Goal: Information Seeking & Learning: Learn about a topic

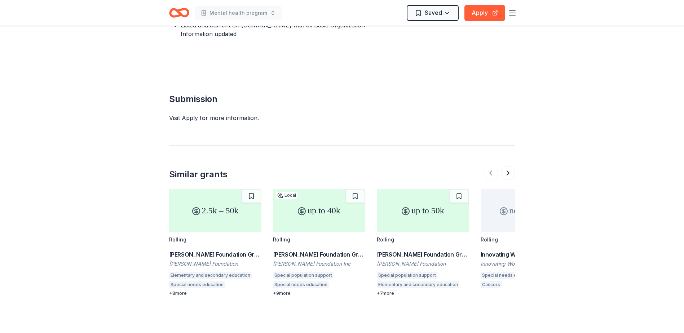
scroll to position [629, 0]
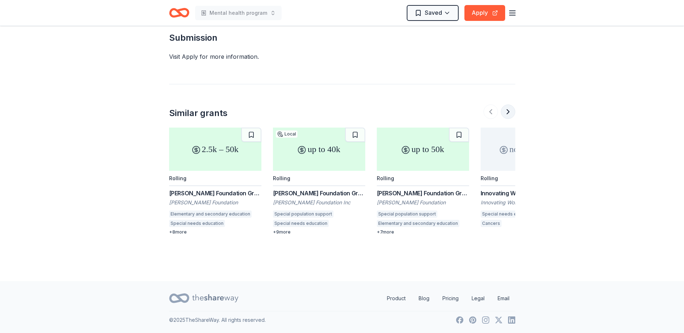
click at [506, 111] on button at bounding box center [508, 112] width 14 height 14
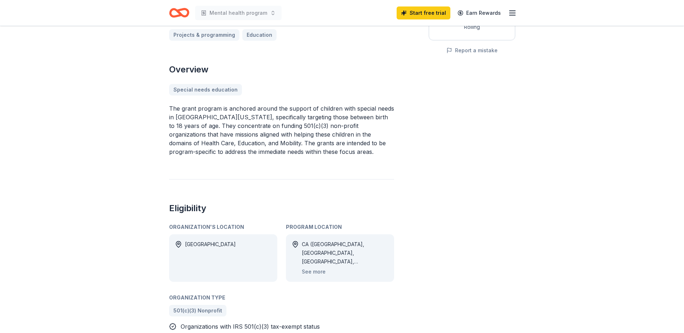
scroll to position [0, 0]
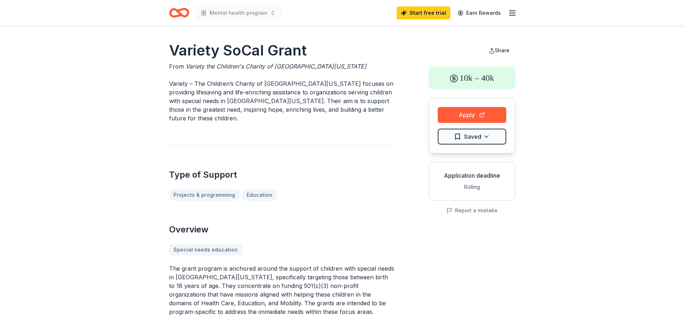
click at [513, 13] on line "button" at bounding box center [512, 13] width 6 height 0
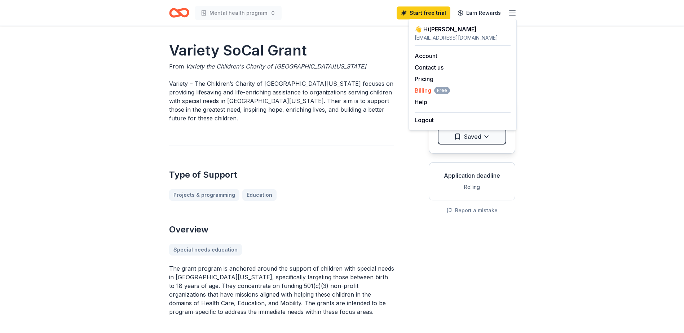
drag, startPoint x: 430, startPoint y: 78, endPoint x: 445, endPoint y: 88, distance: 19.0
click at [429, 79] on link "Pricing" at bounding box center [423, 78] width 19 height 7
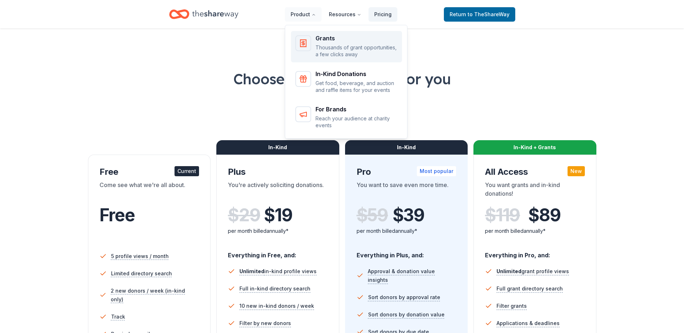
click at [319, 49] on p "Thousands of grant opportunities, a few clicks away" at bounding box center [356, 51] width 82 height 14
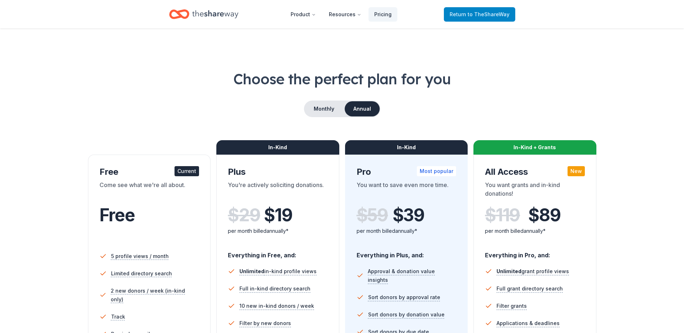
drag, startPoint x: 474, startPoint y: 14, endPoint x: 470, endPoint y: 15, distance: 4.5
click at [474, 15] on span "to TheShareWay" at bounding box center [488, 14] width 42 height 6
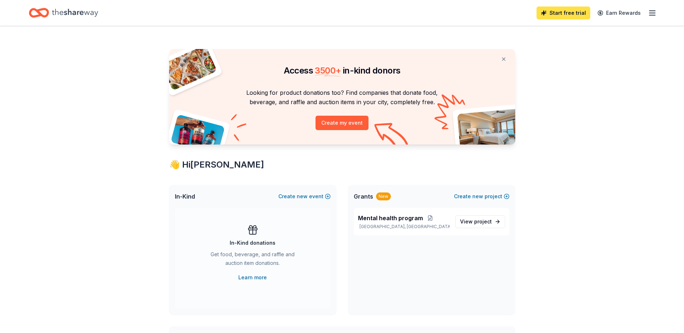
click at [568, 14] on link "Start free trial" at bounding box center [563, 12] width 54 height 13
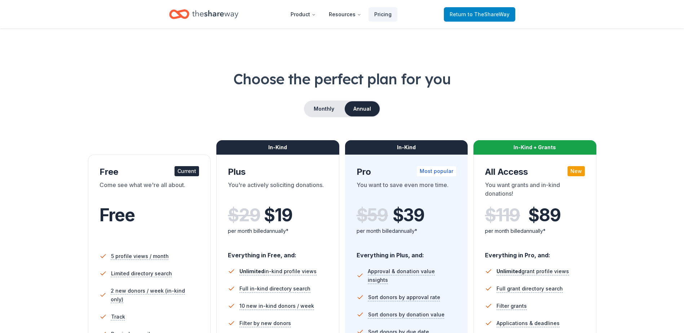
click at [469, 15] on span "Return to TheShareWay" at bounding box center [479, 14] width 60 height 9
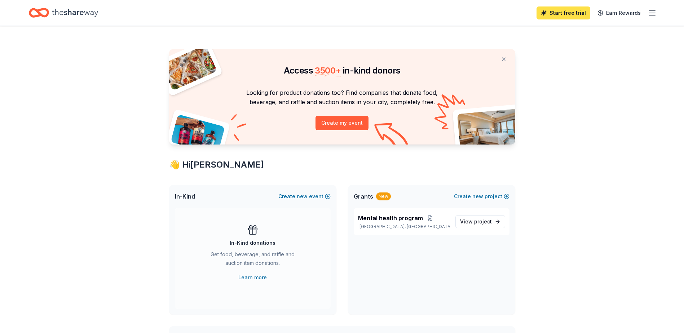
click at [568, 15] on link "Start free trial" at bounding box center [563, 12] width 54 height 13
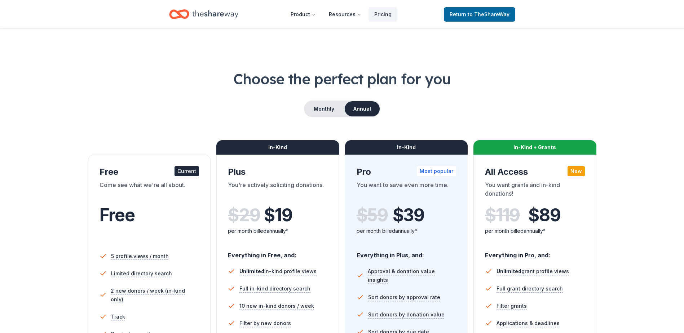
drag, startPoint x: 304, startPoint y: 143, endPoint x: 316, endPoint y: 127, distance: 20.6
click at [304, 144] on div "In-Kind" at bounding box center [277, 147] width 123 height 14
click at [326, 113] on button "Monthly" at bounding box center [324, 108] width 39 height 15
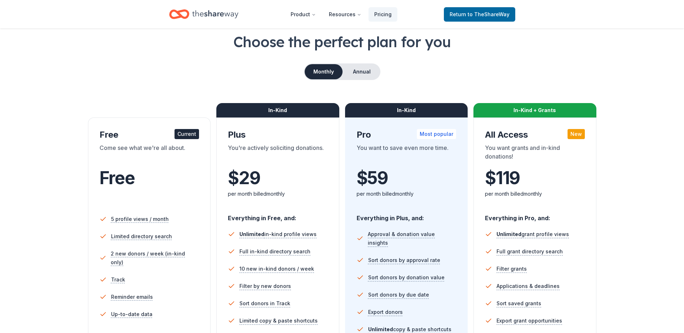
scroll to position [27, 0]
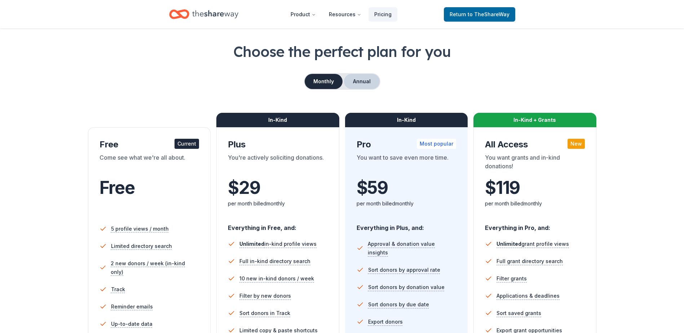
click at [367, 81] on button "Annual" at bounding box center [362, 81] width 36 height 15
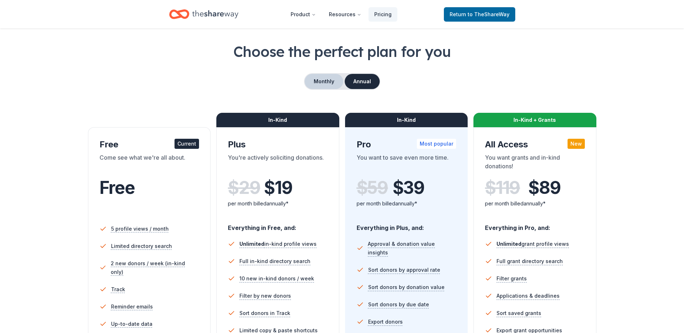
click at [314, 82] on button "Monthly" at bounding box center [324, 81] width 39 height 15
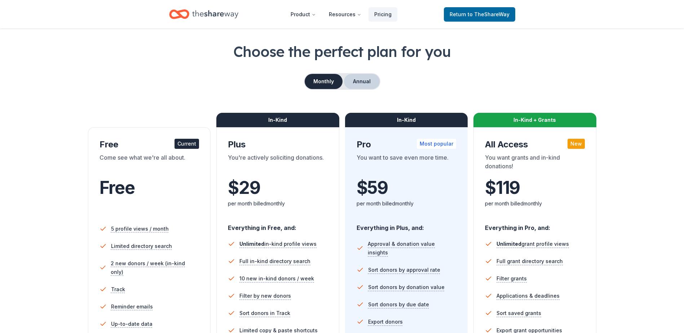
click at [368, 83] on button "Annual" at bounding box center [362, 81] width 36 height 15
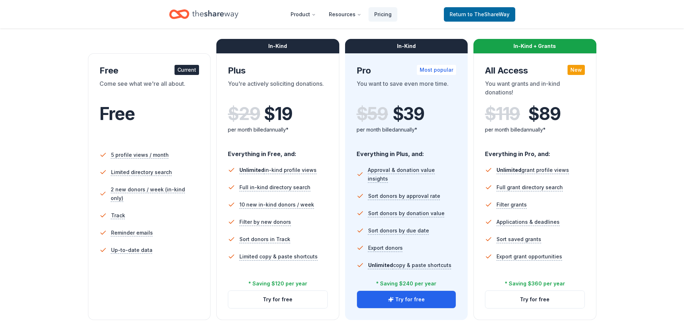
scroll to position [107, 0]
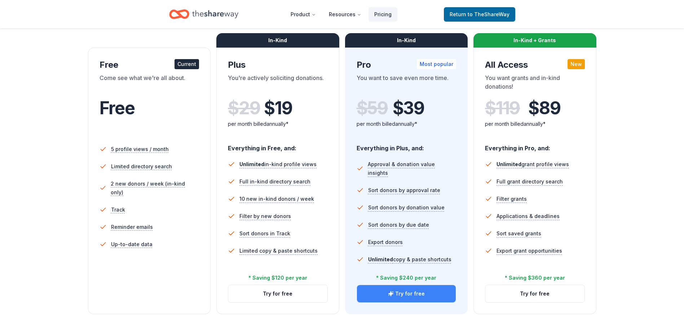
click at [404, 292] on button "Try for free" at bounding box center [406, 293] width 99 height 17
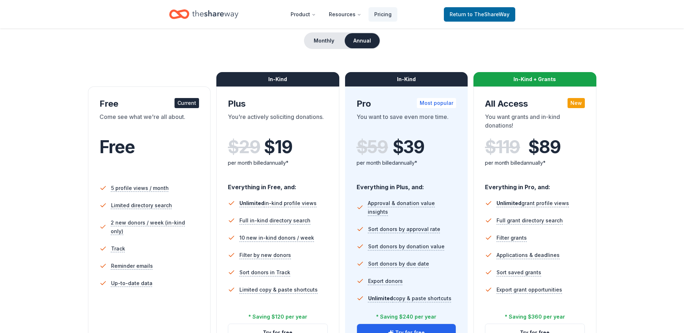
scroll to position [67, 0]
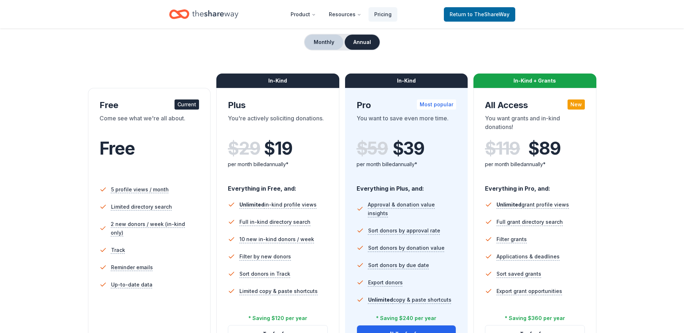
click at [327, 41] on button "Monthly" at bounding box center [324, 42] width 39 height 15
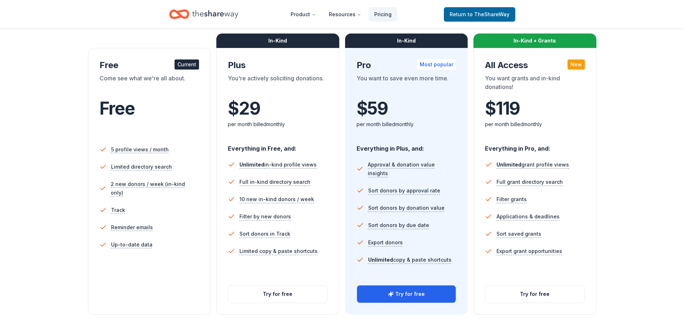
scroll to position [139, 0]
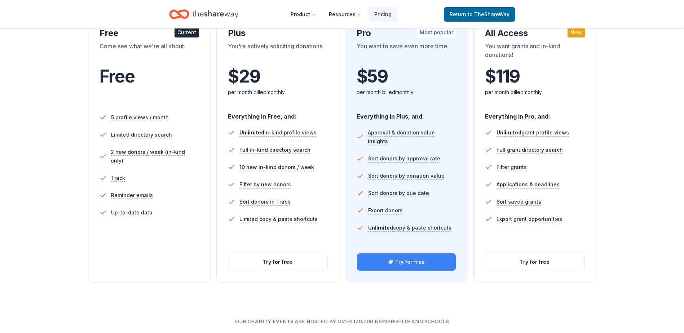
click at [409, 262] on button "Try for free" at bounding box center [406, 261] width 99 height 17
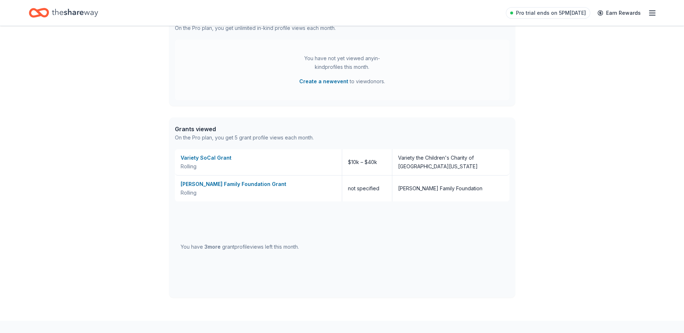
scroll to position [248, 0]
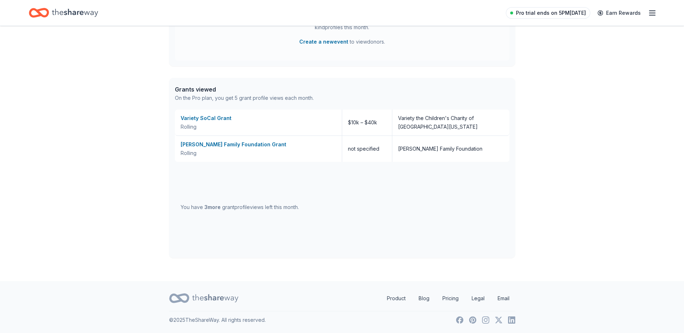
click at [571, 14] on span "Pro trial ends on 5PM, 8/25" at bounding box center [551, 13] width 70 height 9
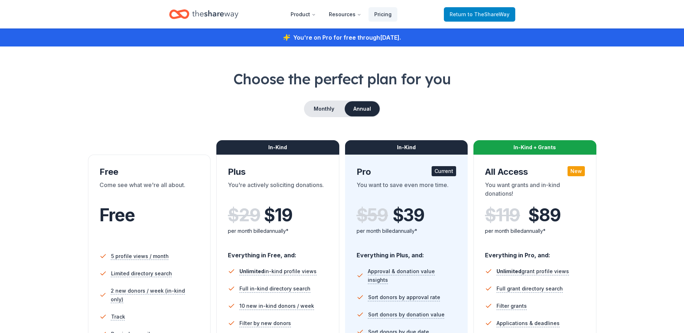
click at [488, 17] on span "to TheShareWay" at bounding box center [488, 14] width 42 height 6
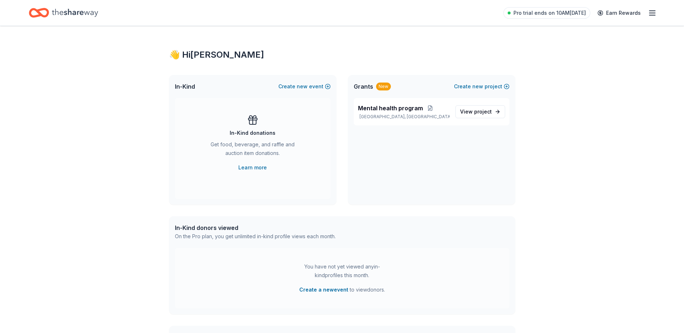
click at [652, 13] on line "button" at bounding box center [652, 13] width 6 height 0
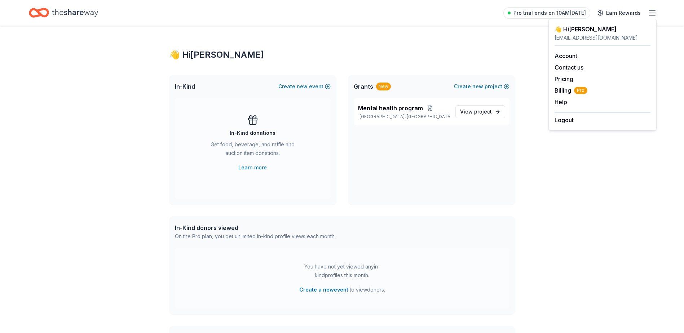
drag, startPoint x: 438, startPoint y: 185, endPoint x: 443, endPoint y: 183, distance: 5.9
click at [439, 184] on div "Mental health program Corona, CA View project" at bounding box center [431, 151] width 167 height 107
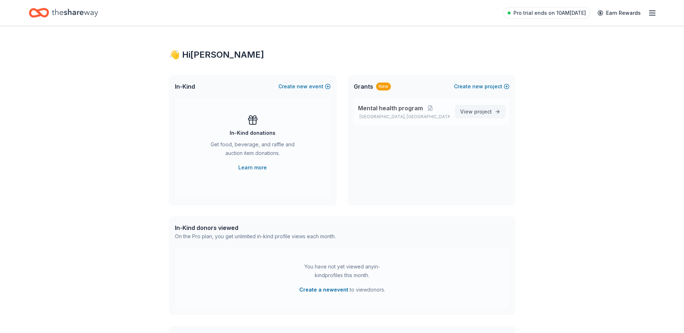
click at [474, 113] on span "View project" at bounding box center [476, 111] width 32 height 9
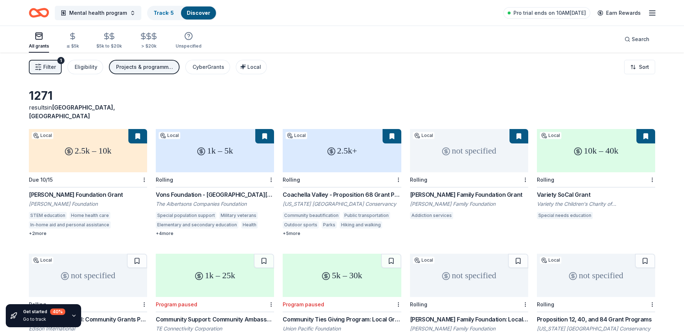
click at [49, 69] on span "Filter" at bounding box center [49, 67] width 13 height 9
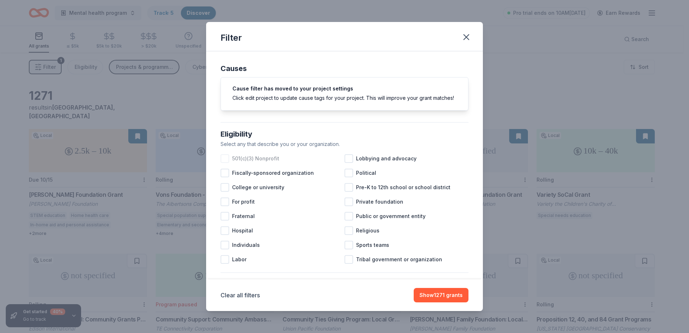
click at [224, 163] on div at bounding box center [225, 158] width 9 height 9
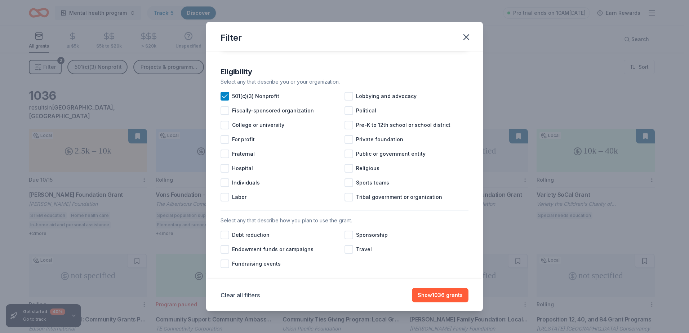
scroll to position [65, 0]
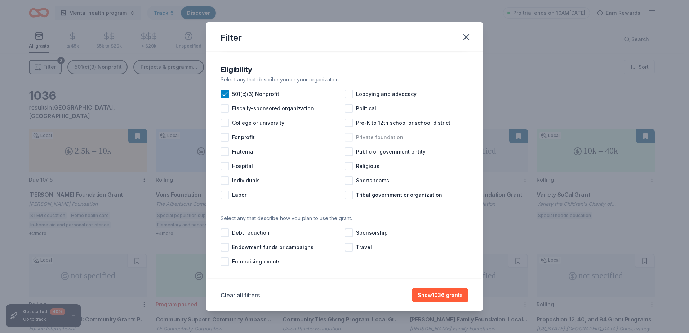
click at [349, 142] on div at bounding box center [349, 137] width 9 height 9
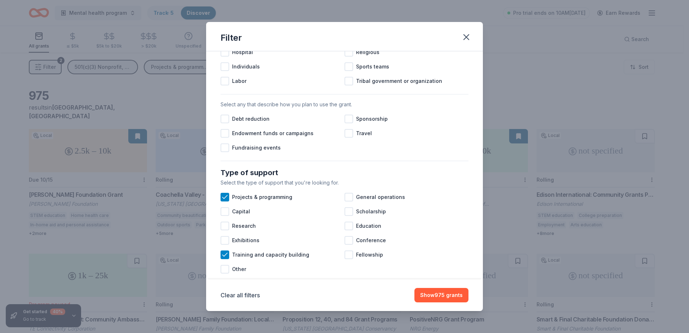
scroll to position [181, 0]
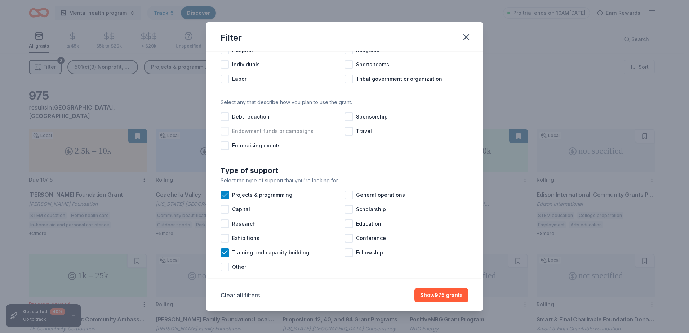
click at [228, 136] on div at bounding box center [225, 131] width 9 height 9
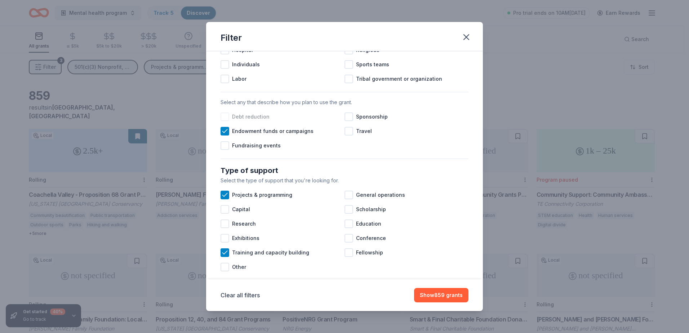
click at [224, 121] on div at bounding box center [225, 116] width 9 height 9
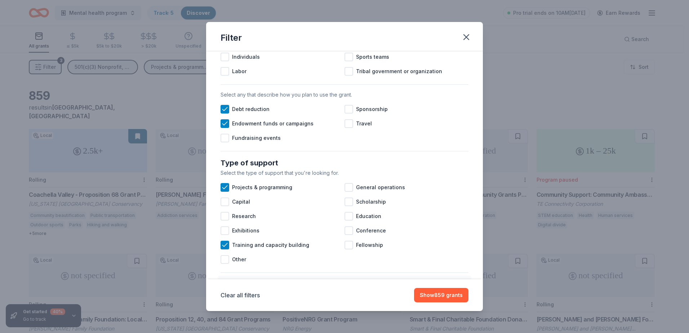
scroll to position [191, 0]
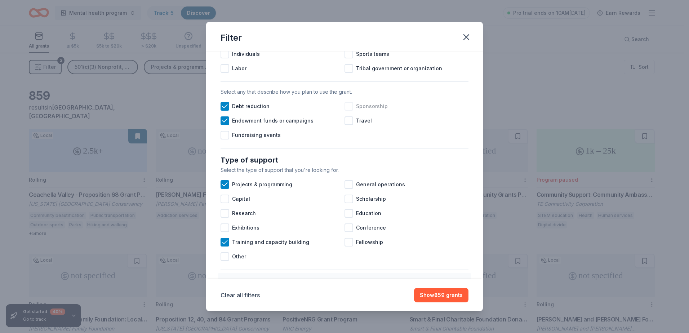
click at [346, 111] on div at bounding box center [349, 106] width 9 height 9
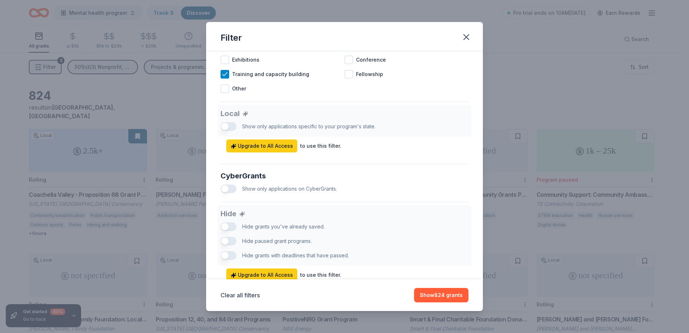
scroll to position [364, 0]
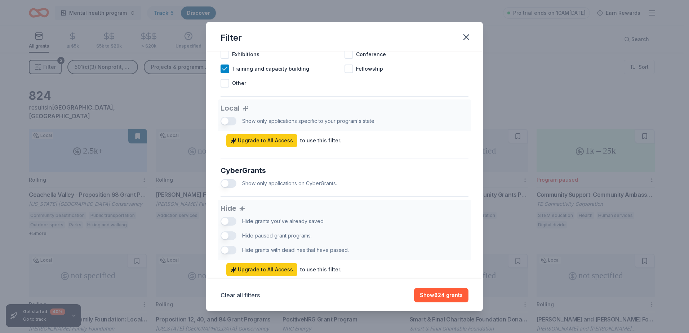
click at [230, 130] on div "Local Show only applications specific to your program's state. Upgrade to All A…" at bounding box center [345, 123] width 248 height 48
click at [230, 127] on div "Local Show only applications specific to your program's state. Upgrade to All A…" at bounding box center [345, 123] width 248 height 48
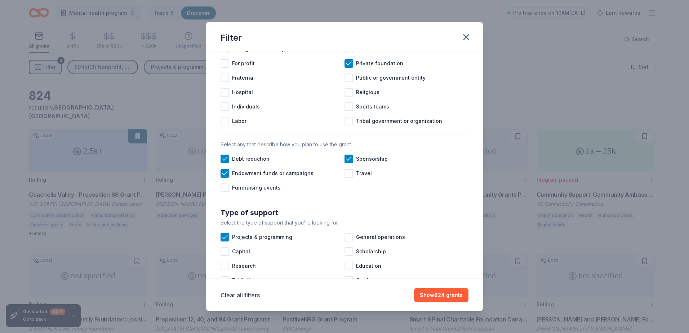
scroll to position [141, 0]
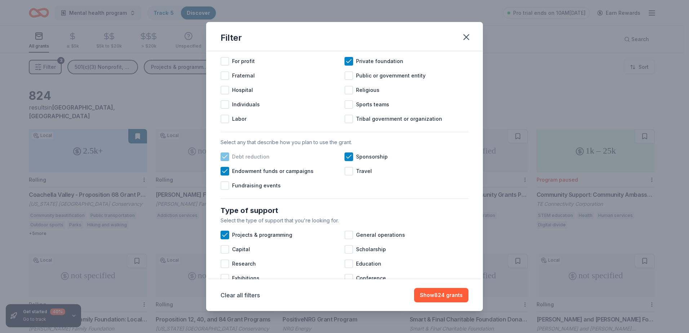
click at [225, 160] on icon at bounding box center [224, 156] width 7 height 7
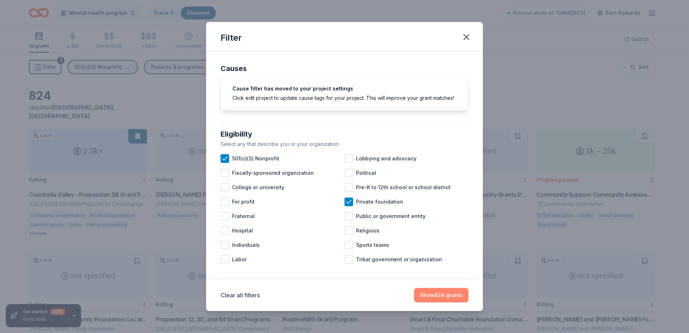
click at [437, 297] on button "Show 824 grants" at bounding box center [441, 295] width 54 height 14
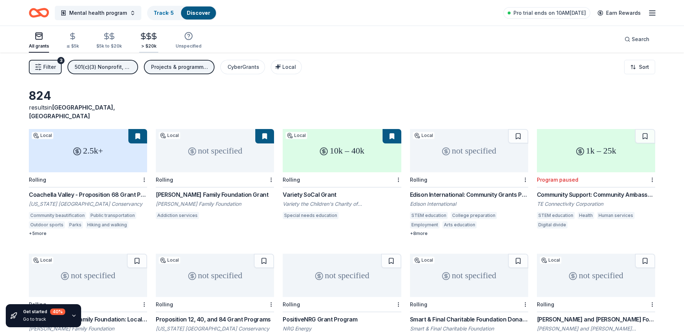
click at [149, 40] on line "button" at bounding box center [149, 36] width 0 height 7
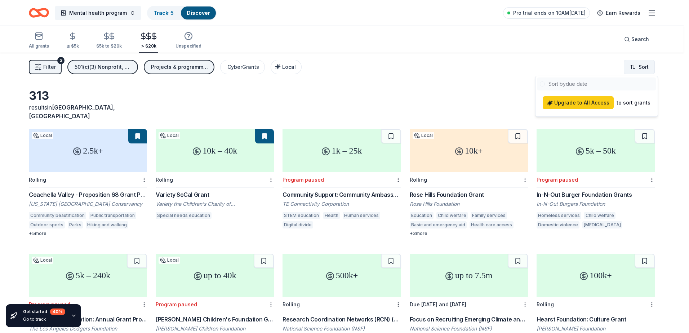
click at [638, 68] on html "Mental health program Track · 5 Discover Pro trial ends on 10AM, 8/25 Earn Rewa…" at bounding box center [344, 166] width 689 height 333
click at [634, 105] on div "to sort grants" at bounding box center [634, 102] width 34 height 9
click at [676, 107] on html "Mental health program Track · 5 Discover Pro trial ends on 10AM, 8/25 Earn Rewa…" at bounding box center [344, 166] width 689 height 333
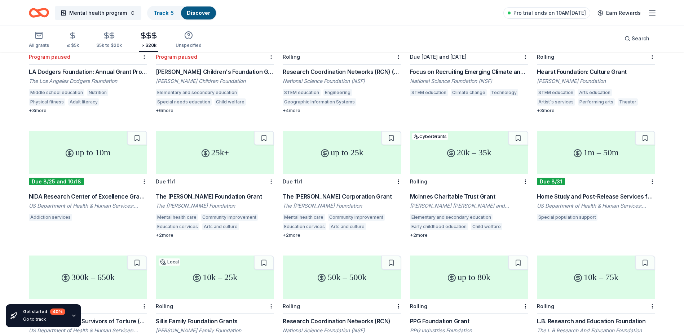
scroll to position [249, 0]
click at [138, 130] on button at bounding box center [137, 137] width 20 height 14
click at [640, 191] on div "Home Study and Post-Release Services for Unaccompanied Children" at bounding box center [596, 195] width 118 height 9
click at [646, 130] on button at bounding box center [645, 137] width 20 height 14
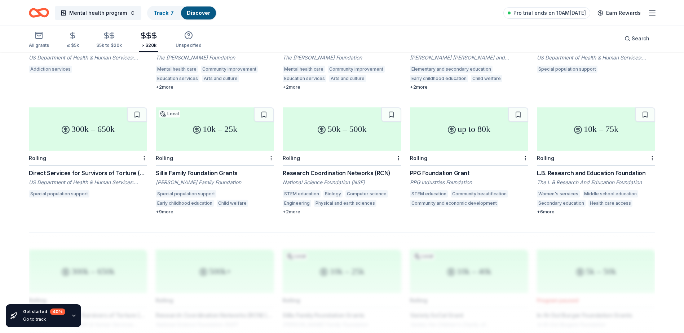
scroll to position [399, 0]
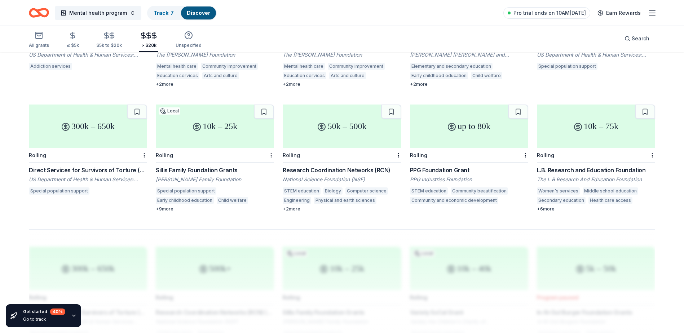
click at [91, 166] on div "Direct Services for Survivors of Torture (335637)" at bounding box center [88, 170] width 118 height 9
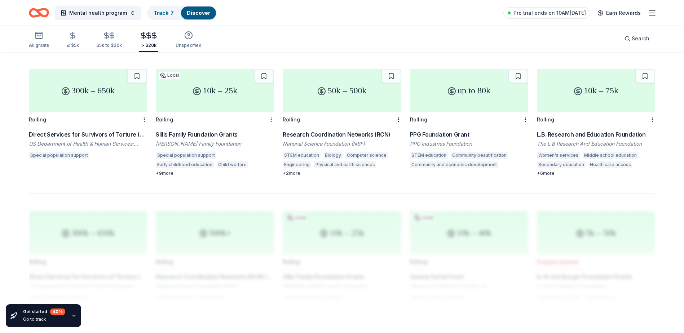
scroll to position [435, 0]
click at [135, 69] on button at bounding box center [137, 75] width 20 height 14
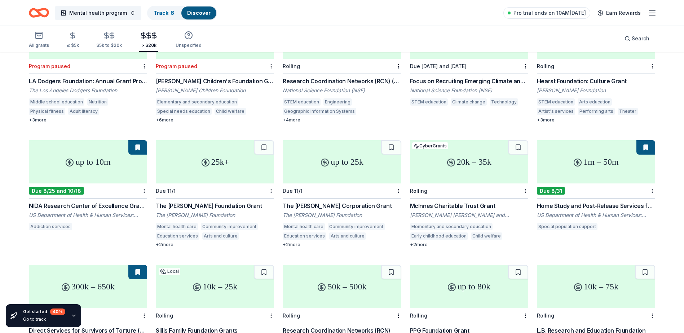
scroll to position [230, 0]
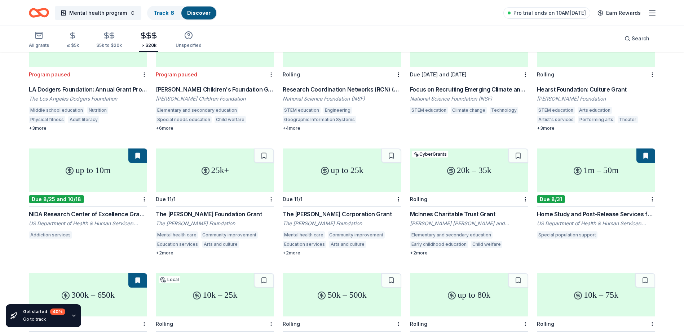
click at [267, 148] on button at bounding box center [264, 155] width 20 height 14
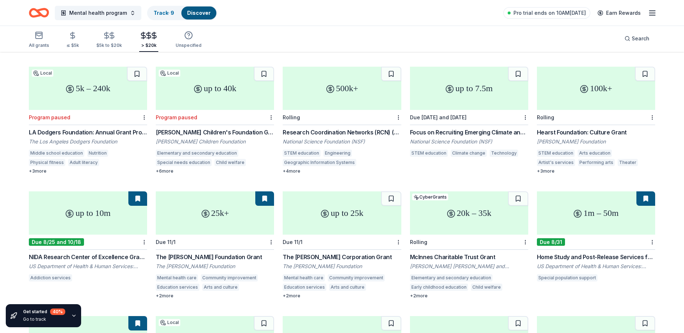
scroll to position [122, 0]
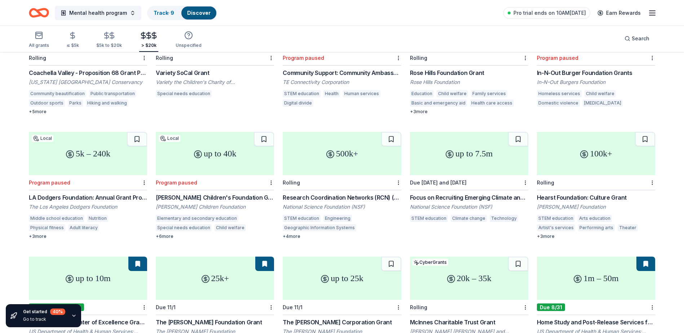
click at [577, 193] on div "Hearst Foundation: Culture Grant" at bounding box center [596, 197] width 118 height 9
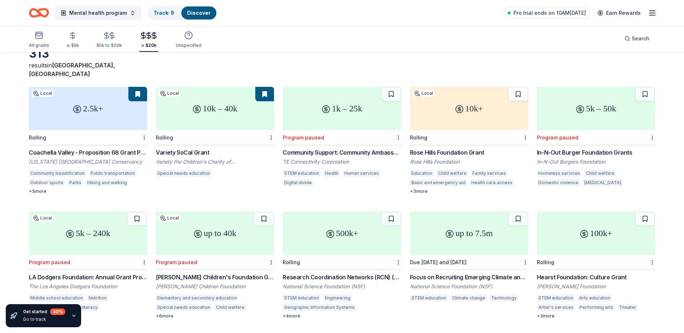
scroll to position [0, 0]
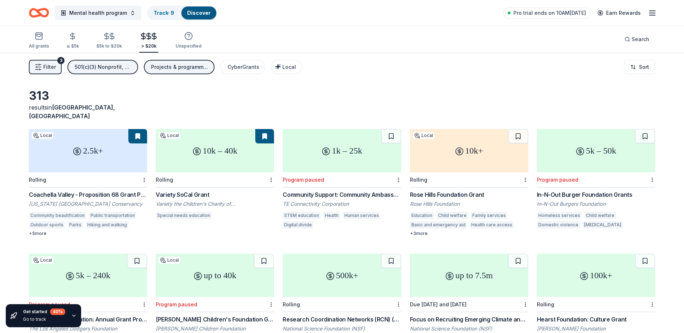
click at [137, 129] on button at bounding box center [137, 136] width 19 height 14
click at [139, 129] on button at bounding box center [137, 136] width 19 height 14
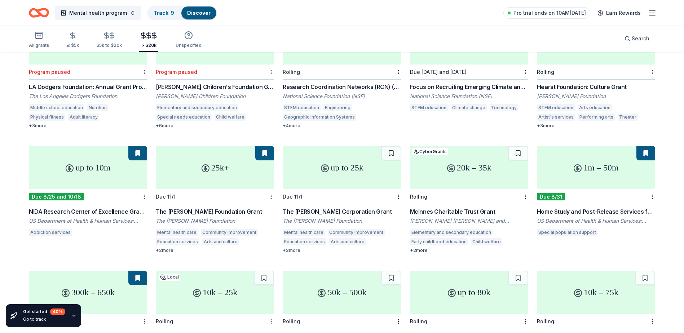
scroll to position [235, 0]
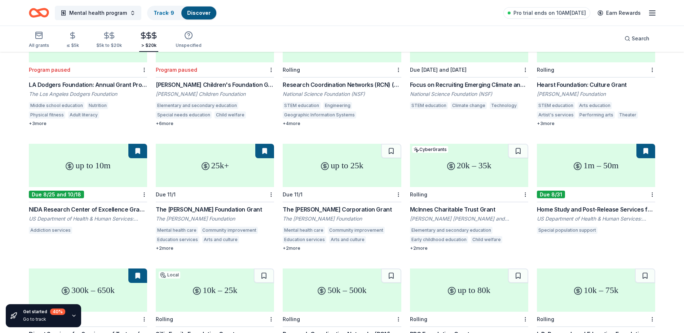
click at [88, 205] on div "NIDA Research Center of Excellence Grant Program (P50 Clinical Trial Optional) …" at bounding box center [88, 209] width 118 height 9
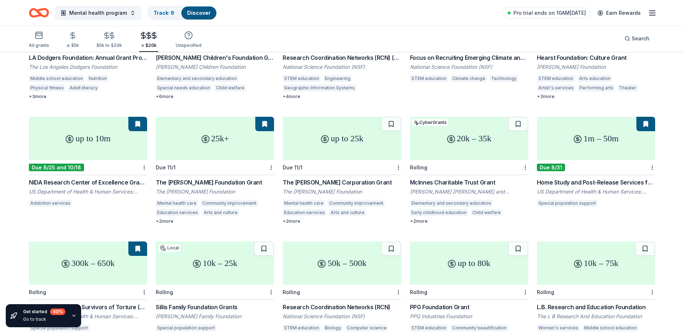
scroll to position [261, 0]
click at [231, 179] on div "The Brown-Forman Foundation Grant" at bounding box center [215, 183] width 118 height 9
click at [81, 134] on div "up to 10m" at bounding box center [88, 139] width 118 height 43
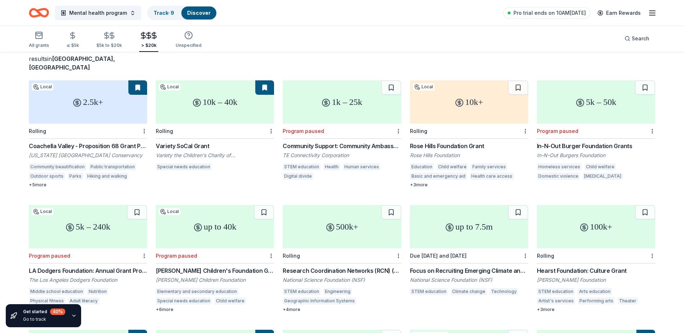
scroll to position [0, 0]
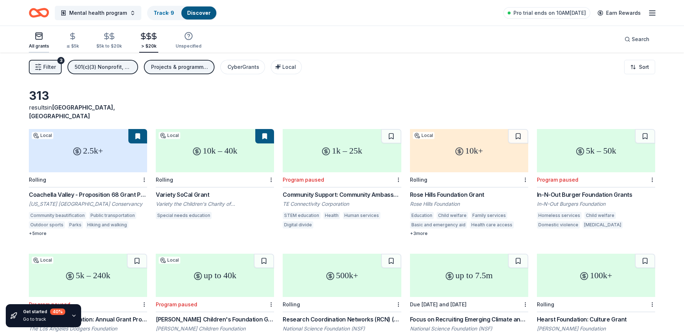
click at [39, 41] on div "All grants" at bounding box center [39, 40] width 20 height 17
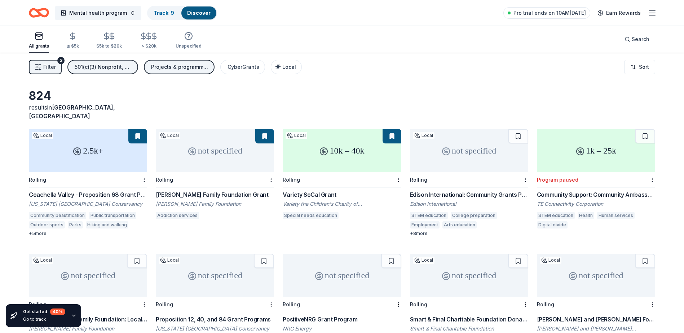
click at [653, 15] on line "button" at bounding box center [652, 15] width 6 height 0
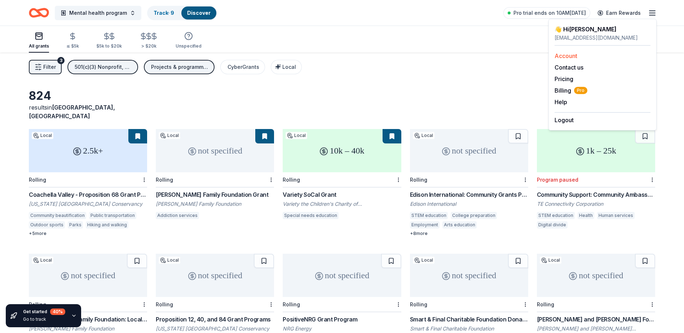
click at [568, 55] on link "Account" at bounding box center [565, 55] width 23 height 7
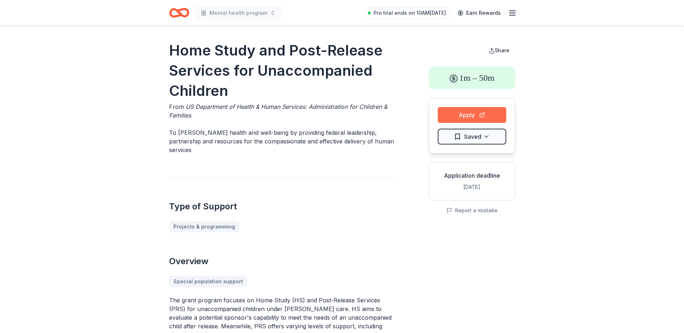
click at [483, 111] on button "Apply" at bounding box center [472, 115] width 68 height 16
click at [476, 211] on button "Report a mistake" at bounding box center [471, 210] width 51 height 9
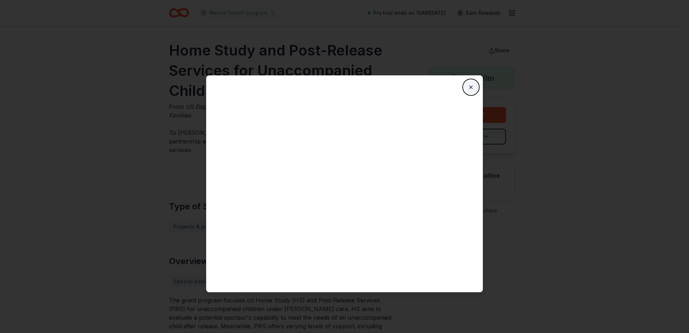
click at [469, 87] on button "Close" at bounding box center [471, 87] width 14 height 14
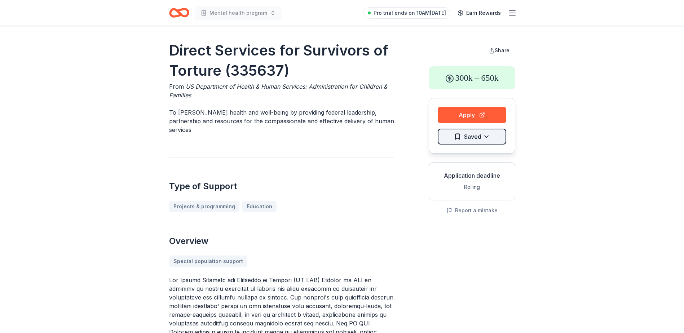
click at [488, 138] on html "Mental health program Pro trial ends on 10AM[DATE] Earn Rewards Direct Services…" at bounding box center [342, 166] width 684 height 333
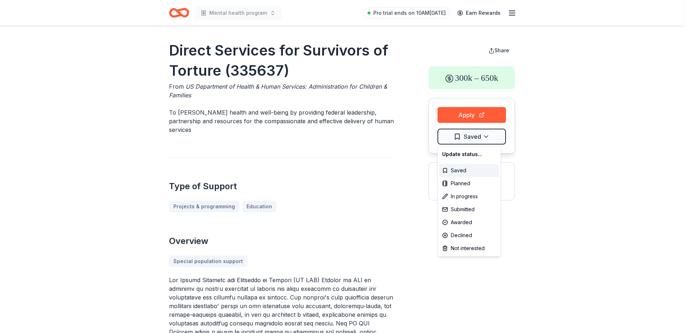
click at [489, 137] on html "Mental health program Pro trial ends on 10AM[DATE] Earn Rewards Direct Services…" at bounding box center [344, 166] width 689 height 333
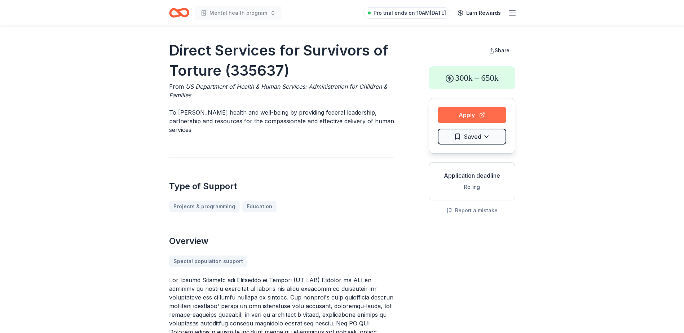
click at [467, 112] on button "Apply" at bounding box center [472, 115] width 68 height 16
click at [474, 210] on button "Report a mistake" at bounding box center [471, 210] width 51 height 9
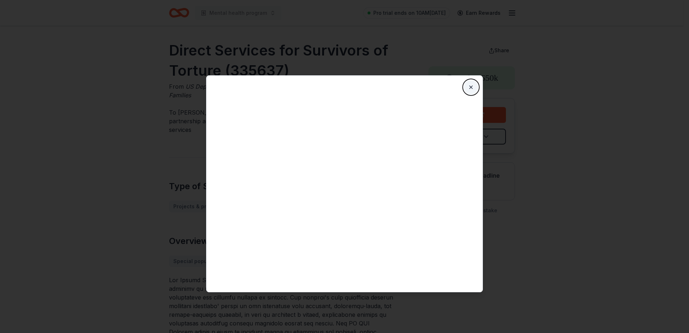
click at [471, 86] on button "Close" at bounding box center [471, 87] width 14 height 14
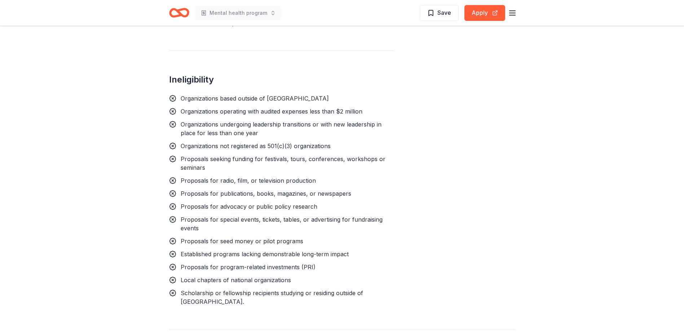
scroll to position [721, 0]
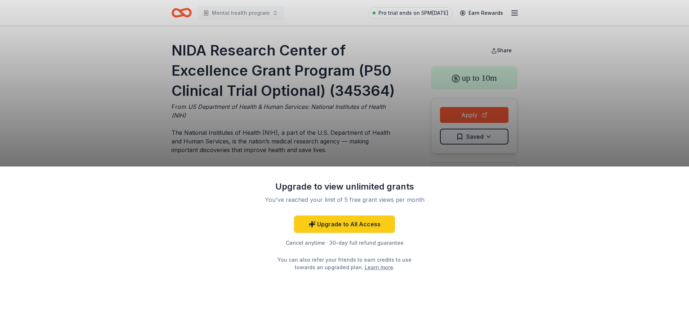
click at [553, 131] on div "Upgrade to view unlimited grants You've reached your limit of 5 free grant view…" at bounding box center [344, 166] width 689 height 333
drag, startPoint x: 305, startPoint y: 110, endPoint x: 303, endPoint y: 106, distance: 4.6
click at [304, 110] on div "Upgrade to view unlimited grants You've reached your limit of 5 free grant view…" at bounding box center [344, 166] width 689 height 333
